Goal: Task Accomplishment & Management: Use online tool/utility

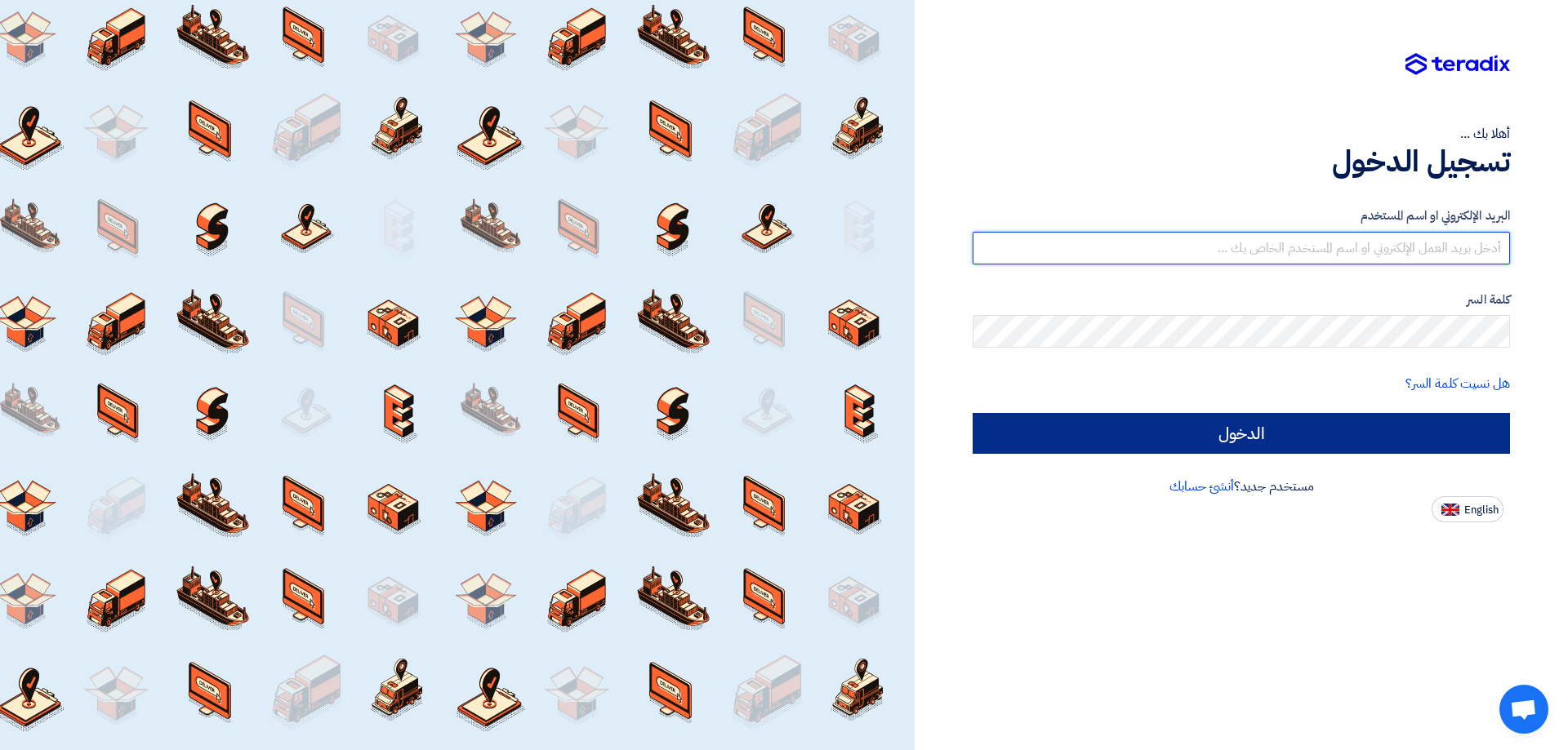
type input "r.chalhoub@eeaegypt.com"
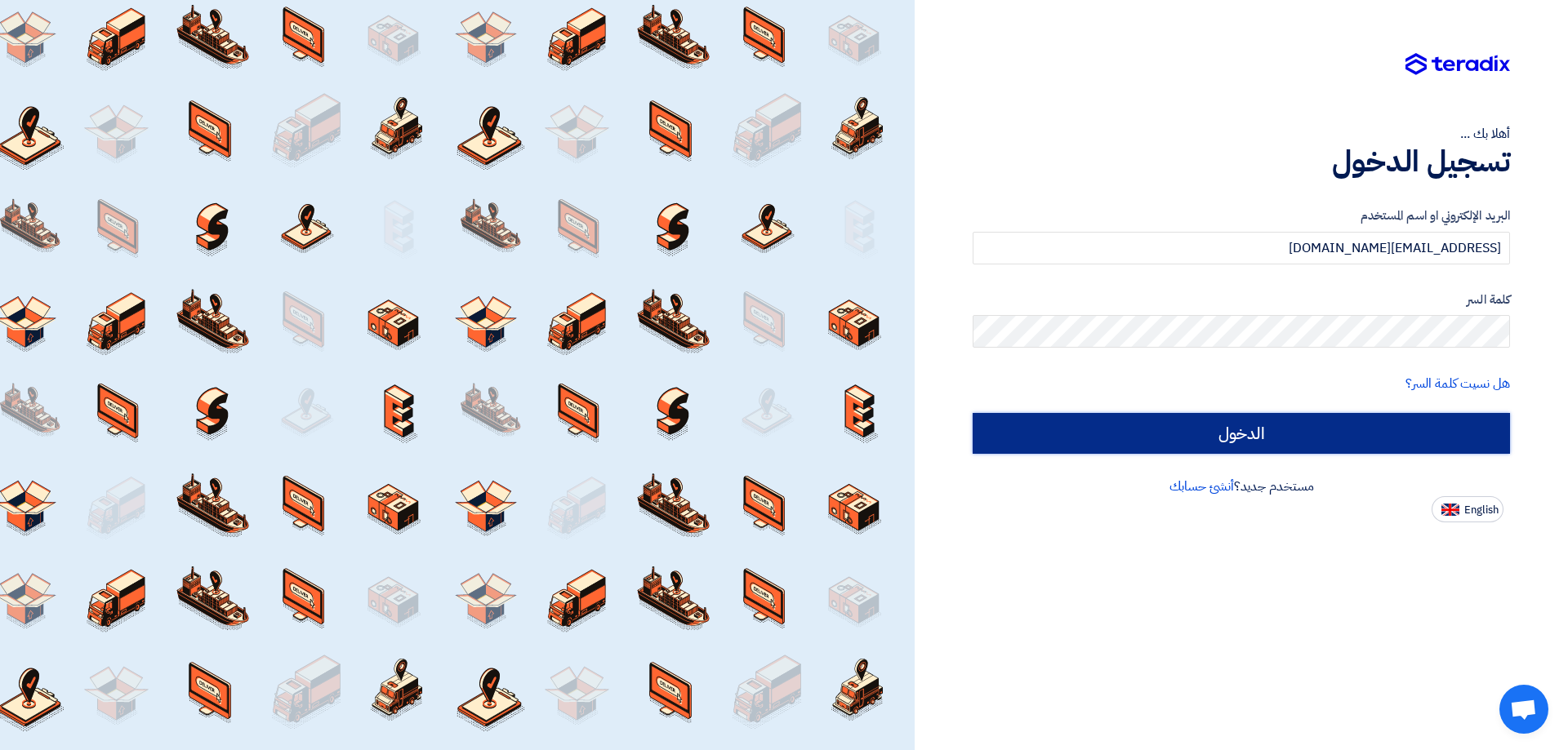
click at [1159, 435] on input "الدخول" at bounding box center [1241, 433] width 537 height 41
type input "Sign in"
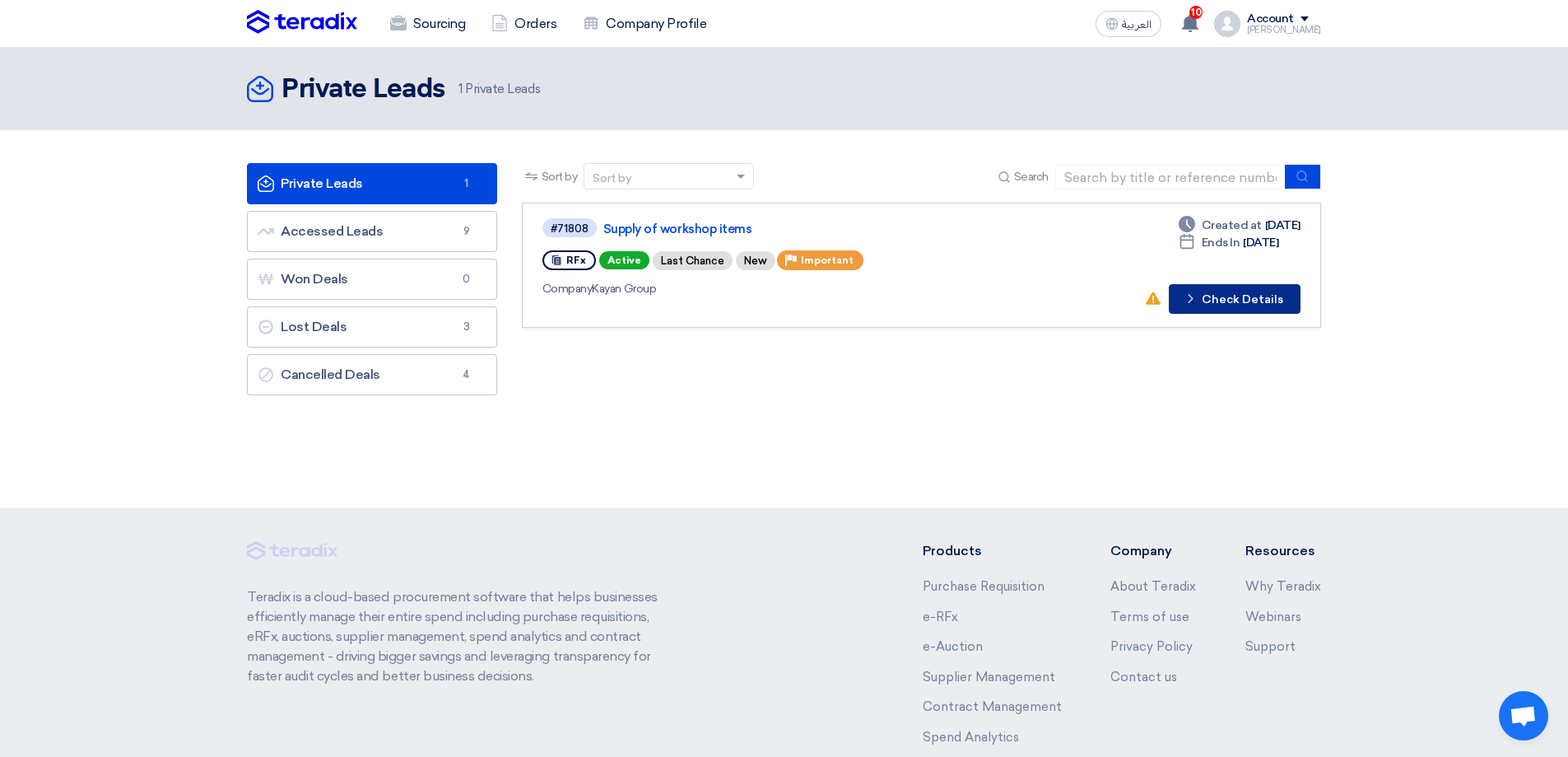
click at [1236, 303] on button "Check details Check Details" at bounding box center [1234, 299] width 131 height 30
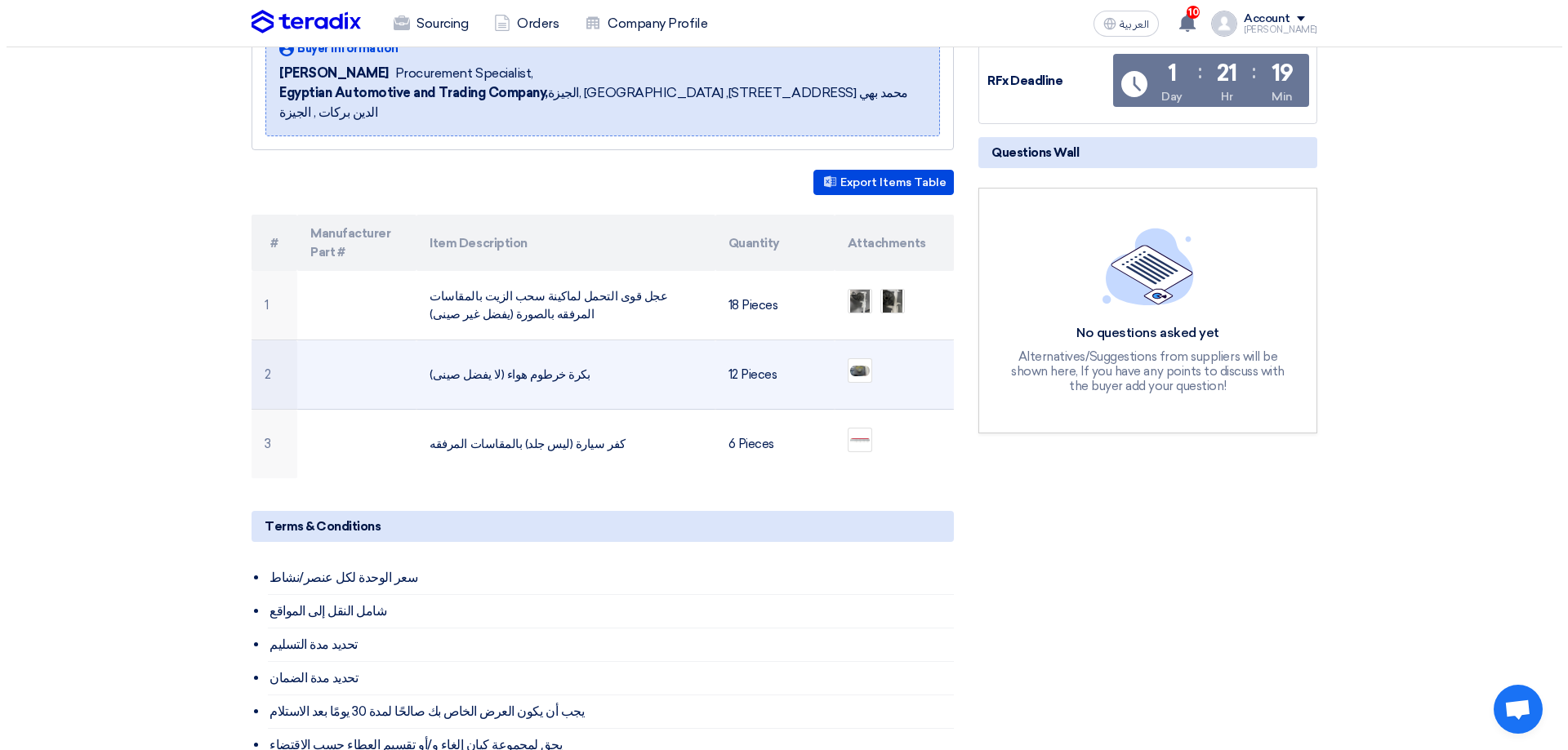
scroll to position [326, 0]
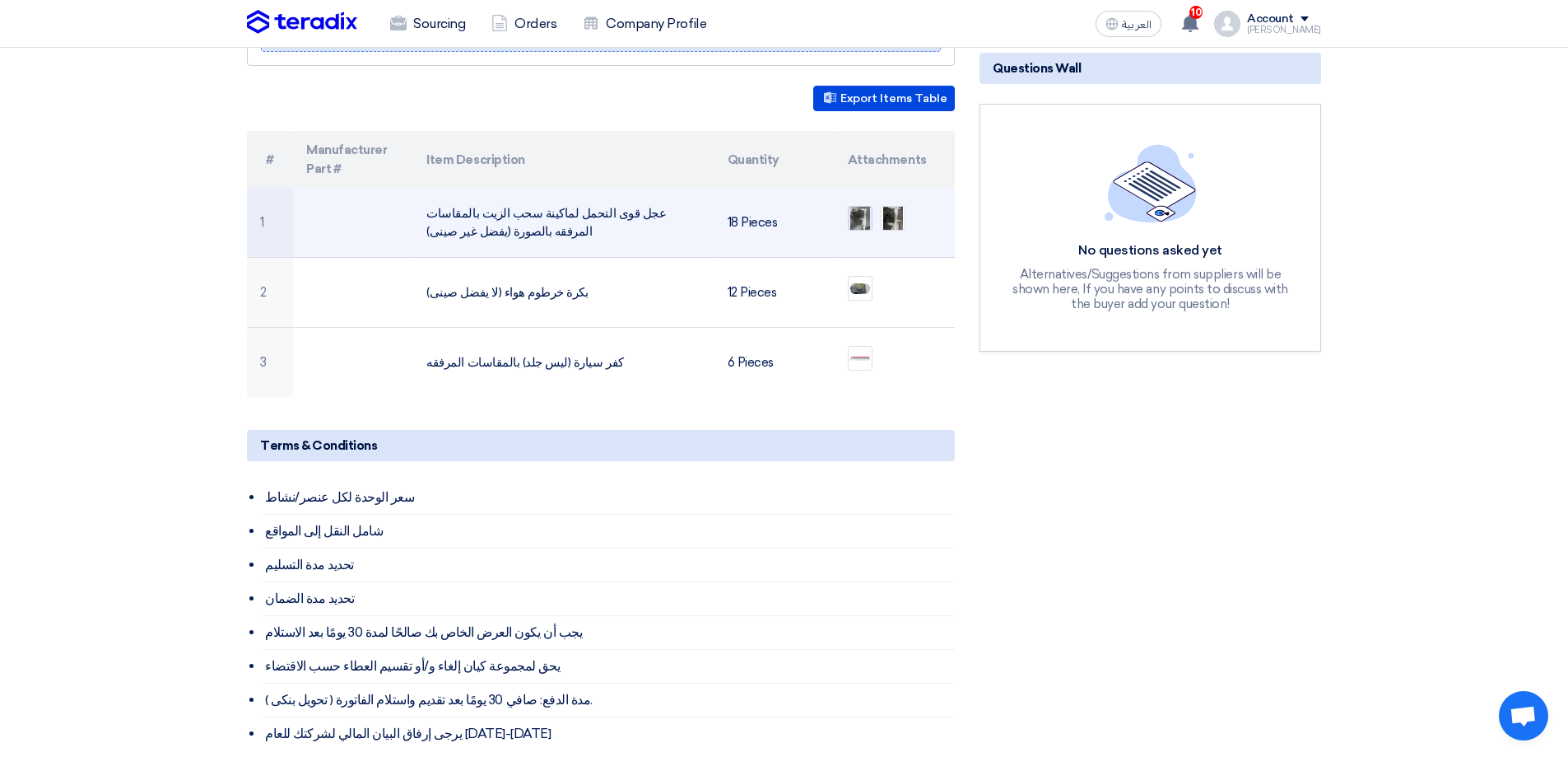
click at [856, 199] on img at bounding box center [860, 218] width 23 height 39
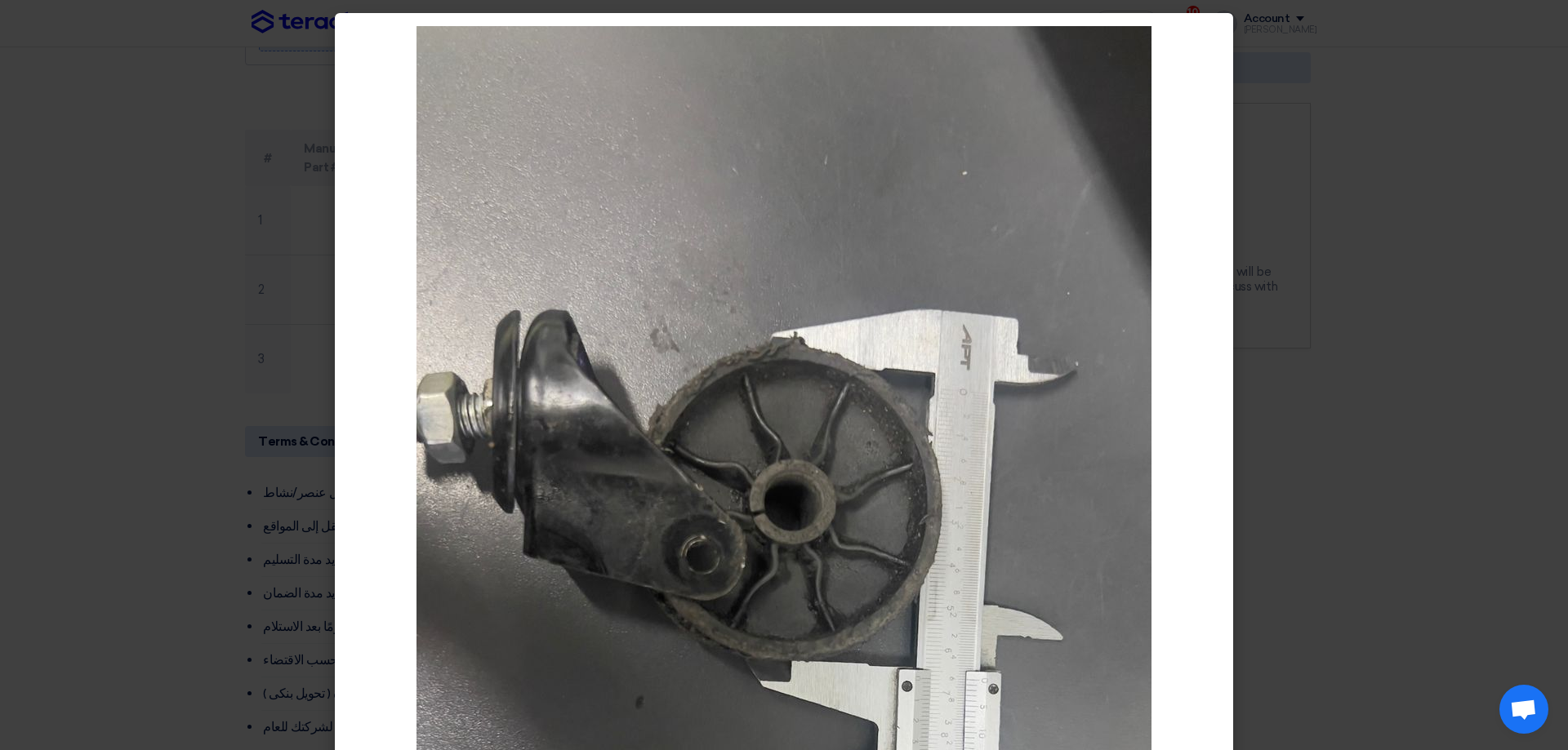
scroll to position [0, 0]
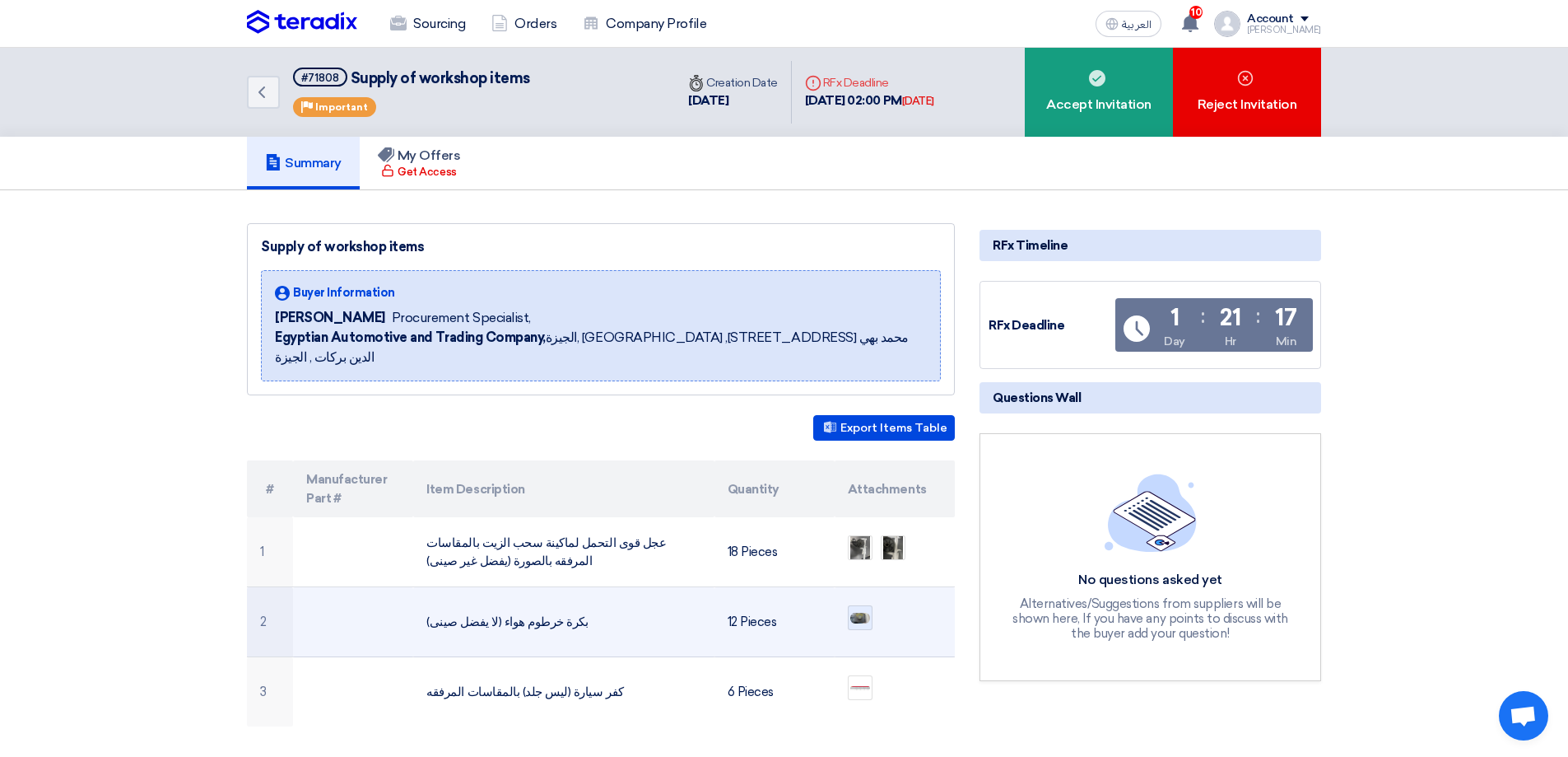
click at [867, 611] on img at bounding box center [860, 618] width 23 height 15
